Goal: Task Accomplishment & Management: Complete application form

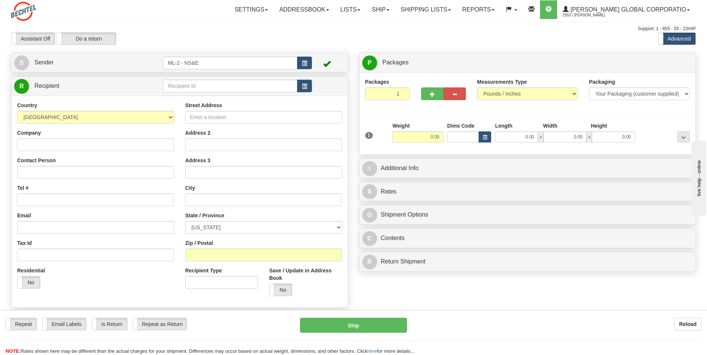
drag, startPoint x: 0, startPoint y: 0, endPoint x: 3, endPoint y: 97, distance: 96.9
drag, startPoint x: 3, startPoint y: 97, endPoint x: 80, endPoint y: 40, distance: 96.2
click at [80, 40] on label "Do a return" at bounding box center [86, 39] width 59 height 12
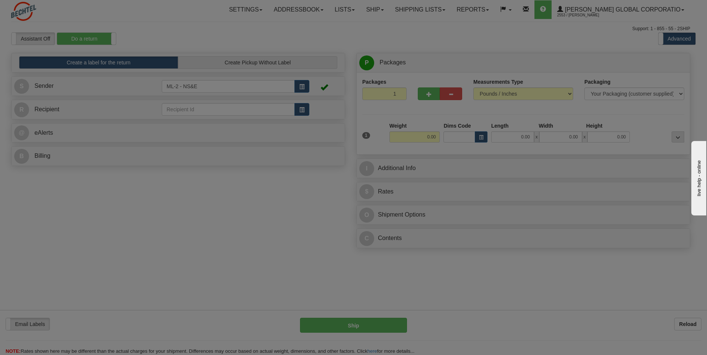
type input "ML-2 - NS&E"
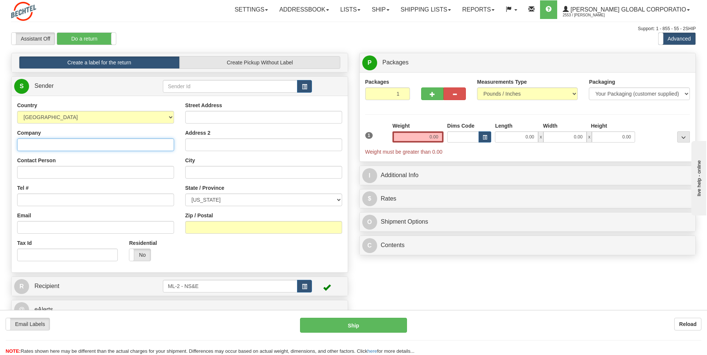
click at [31, 144] on input "Company" at bounding box center [95, 145] width 157 height 13
click at [70, 145] on input "chtel Na" at bounding box center [95, 145] width 157 height 13
type input "c"
type input "[PERSON_NAME] National"
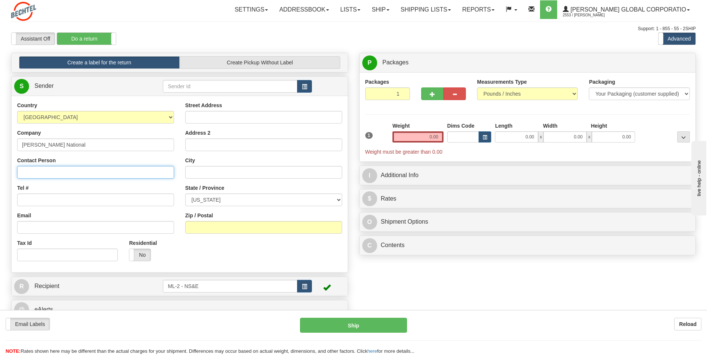
click at [25, 172] on input "Contact Person" at bounding box center [95, 172] width 157 height 13
type input "Sheerag [PERSON_NAME]"
click at [29, 197] on input "Tel #" at bounding box center [95, 200] width 157 height 13
type input "[PHONE_NUMBER]"
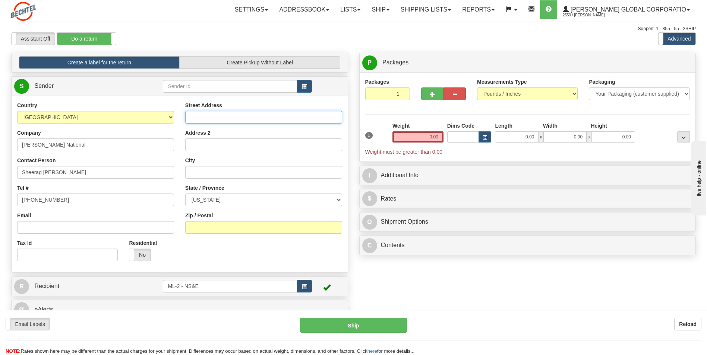
click at [204, 115] on input "Street Address" at bounding box center [263, 117] width 157 height 13
type input "[STREET_ADDRESS][PERSON_NAME]"
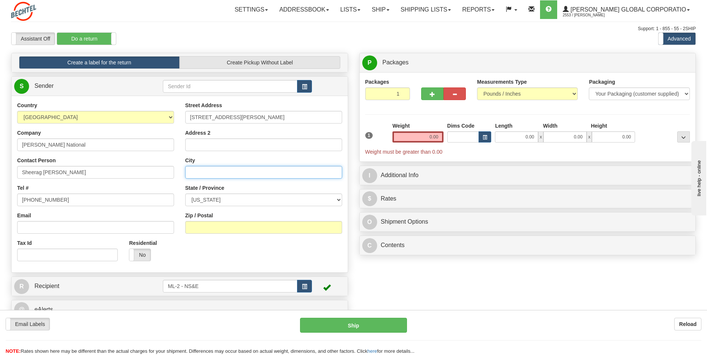
click at [202, 171] on input "City" at bounding box center [263, 172] width 157 height 13
type input "[GEOGRAPHIC_DATA]"
click at [338, 202] on select "[US_STATE] [US_STATE] [US_STATE] [US_STATE] Armed Forces America Armed Forces E…" at bounding box center [263, 200] width 157 height 13
select select "CA"
click at [185, 194] on select "[US_STATE] [US_STATE] [US_STATE] [US_STATE] Armed Forces America Armed Forces E…" at bounding box center [263, 200] width 157 height 13
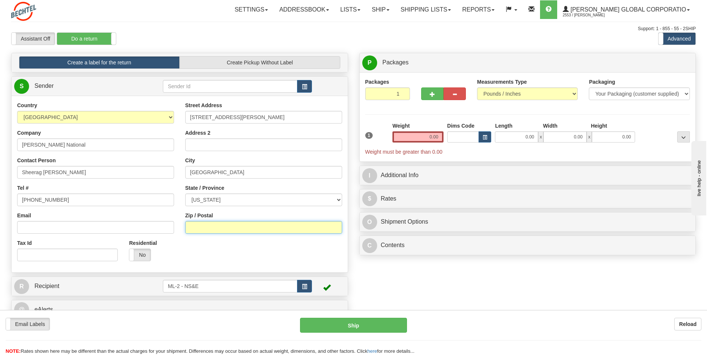
click at [233, 228] on input "Zip / Postal" at bounding box center [263, 227] width 157 height 13
type input "91343"
click at [199, 240] on div "Country [GEOGRAPHIC_DATA] [GEOGRAPHIC_DATA] [GEOGRAPHIC_DATA] [GEOGRAPHIC_DATA]…" at bounding box center [180, 184] width 336 height 165
